Goal: Transaction & Acquisition: Subscribe to service/newsletter

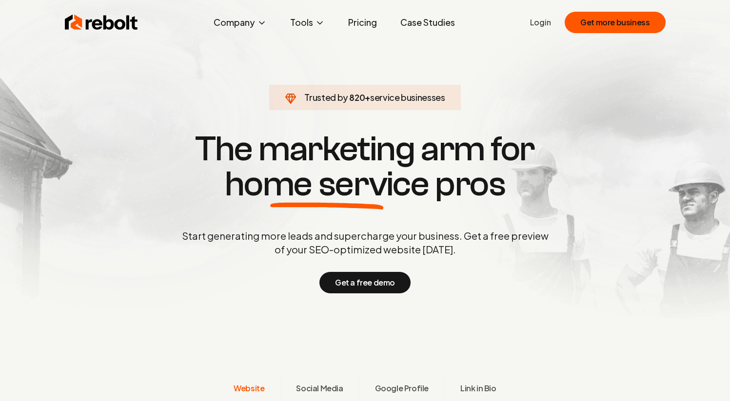
click at [361, 21] on link "Pricing" at bounding box center [362, 23] width 44 height 20
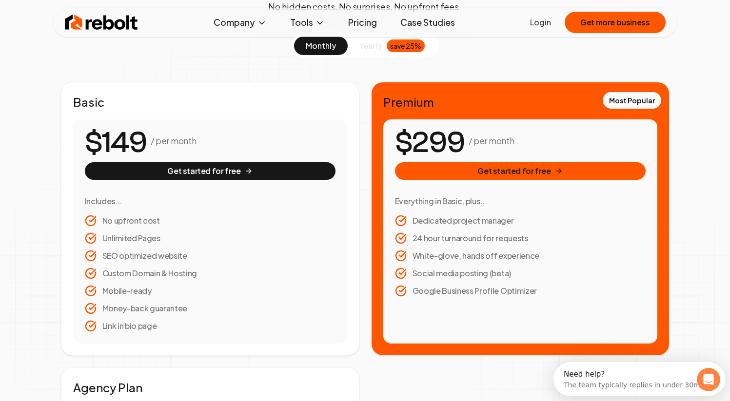
click at [372, 42] on span "yearly" at bounding box center [370, 46] width 22 height 12
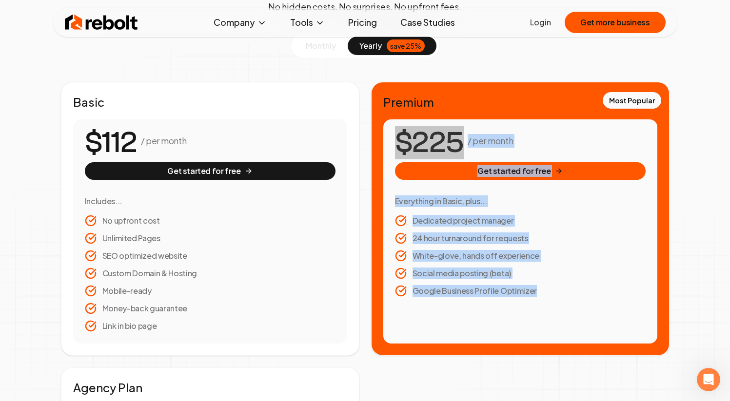
drag, startPoint x: 427, startPoint y: 300, endPoint x: 286, endPoint y: 139, distance: 214.7
click at [383, 139] on div "/ per month Get started for free Everything in Basic, plus... Dedicated project…" at bounding box center [520, 231] width 274 height 224
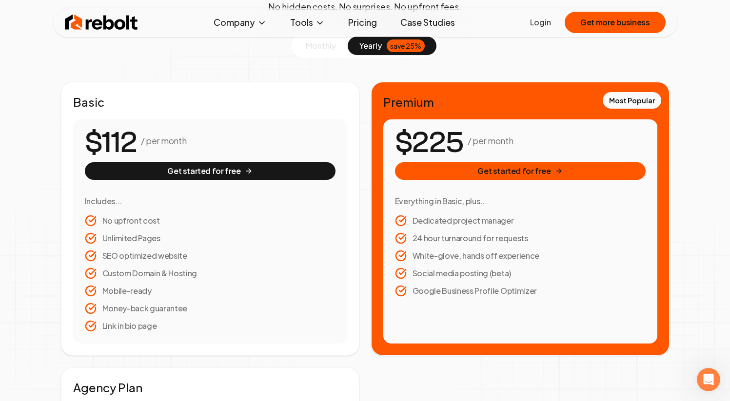
click at [383, 139] on div "/ per month Get started for free Everything in Basic, plus... Dedicated project…" at bounding box center [520, 231] width 274 height 224
drag, startPoint x: 286, startPoint y: 139, endPoint x: 413, endPoint y: 311, distance: 214.1
click at [413, 311] on div "/ per month Get started for free Everything in Basic, plus... Dedicated project…" at bounding box center [520, 231] width 274 height 224
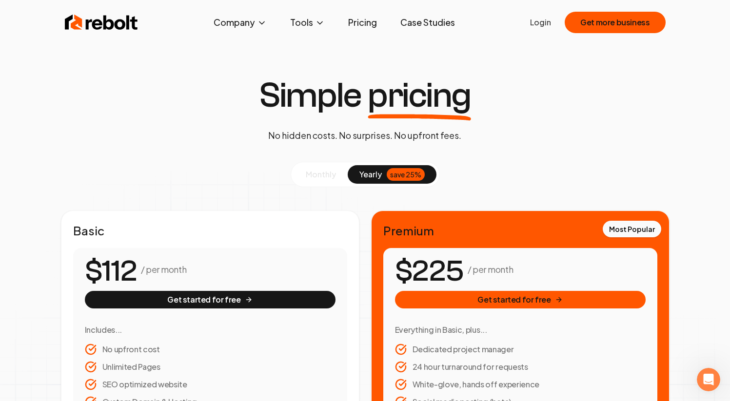
click at [83, 17] on img at bounding box center [101, 23] width 73 height 20
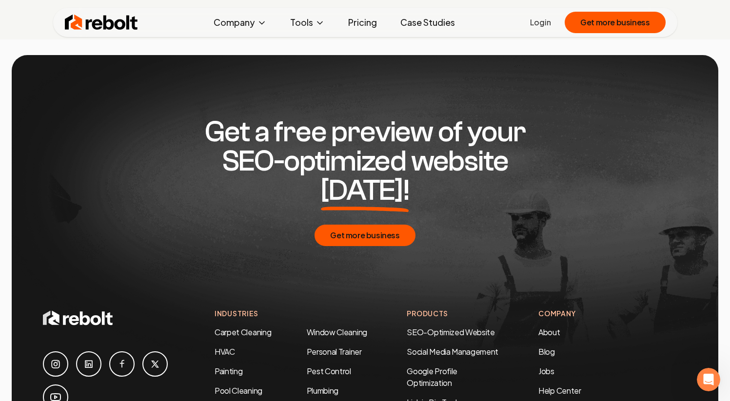
scroll to position [4949, 0]
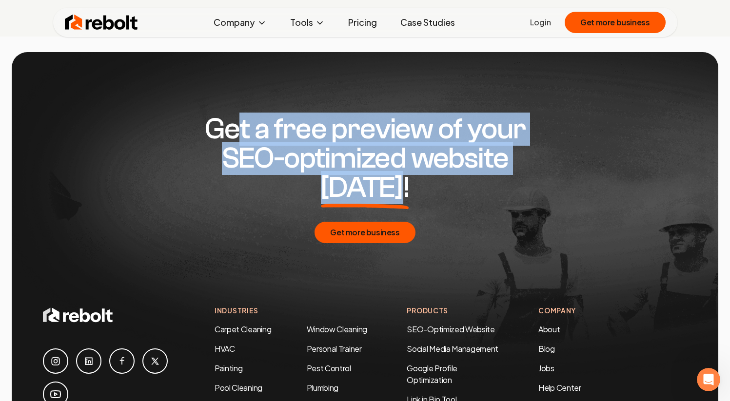
drag, startPoint x: 555, startPoint y: 95, endPoint x: 237, endPoint y: 44, distance: 321.5
click at [237, 52] on div "Get a free preview of your SEO-optimized website [DATE]! Get more business" at bounding box center [365, 179] width 644 height 254
click at [237, 115] on h2 "Get a free preview of your SEO-optimized website [DATE]!" at bounding box center [365, 159] width 375 height 88
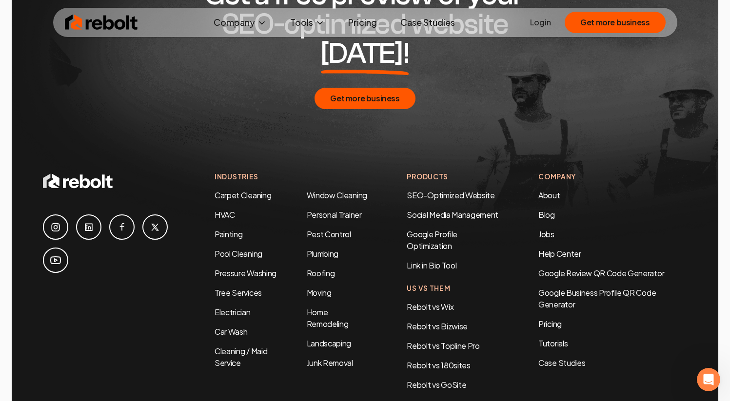
scroll to position [5084, 0]
drag, startPoint x: 410, startPoint y: 193, endPoint x: 451, endPoint y: 193, distance: 40.5
click at [451, 283] on h4 "Us Vs Them" at bounding box center [453, 288] width 93 height 10
drag, startPoint x: 451, startPoint y: 193, endPoint x: 416, endPoint y: 193, distance: 34.1
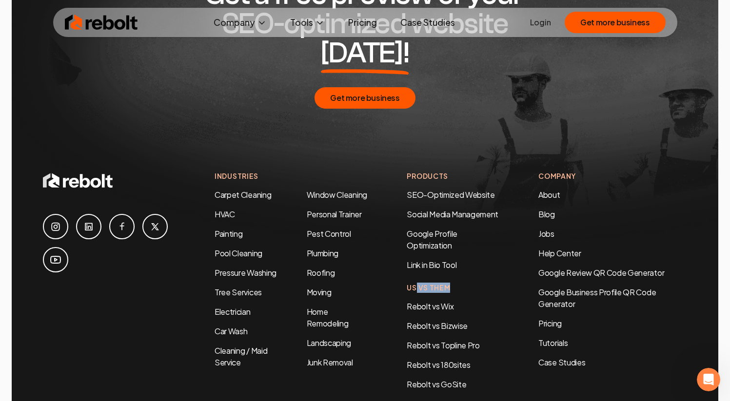
click at [416, 283] on h4 "Us Vs Them" at bounding box center [453, 288] width 93 height 10
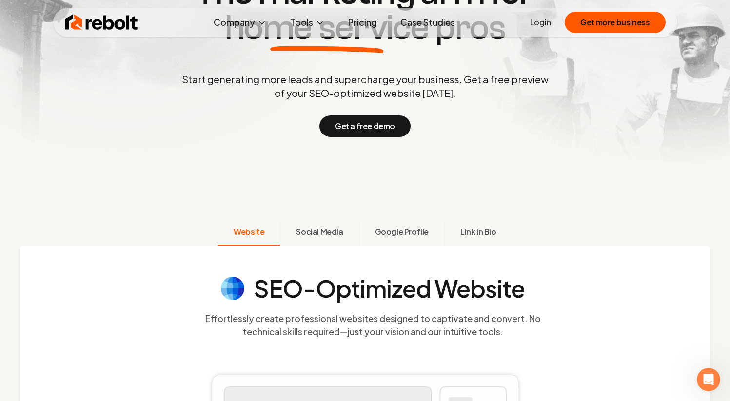
scroll to position [0, 0]
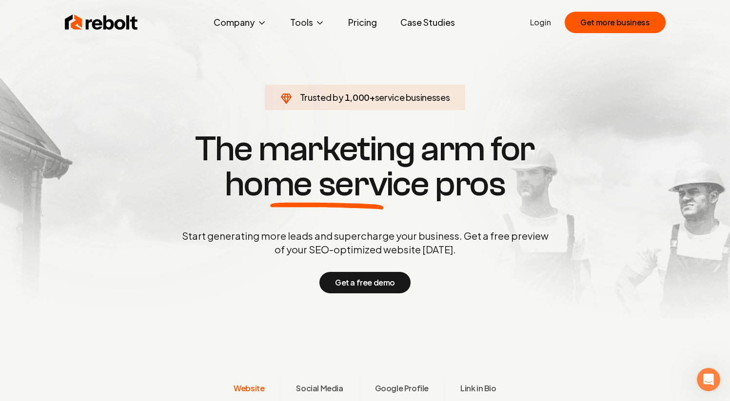
click at [363, 22] on link "Pricing" at bounding box center [362, 23] width 44 height 20
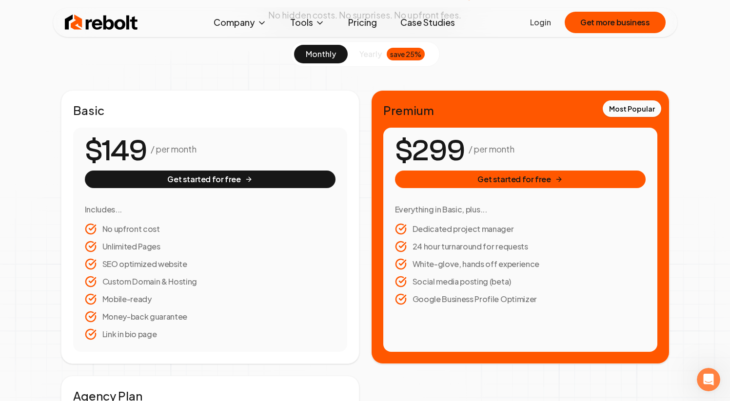
scroll to position [171, 0]
